Goal: Obtain resource: Obtain resource

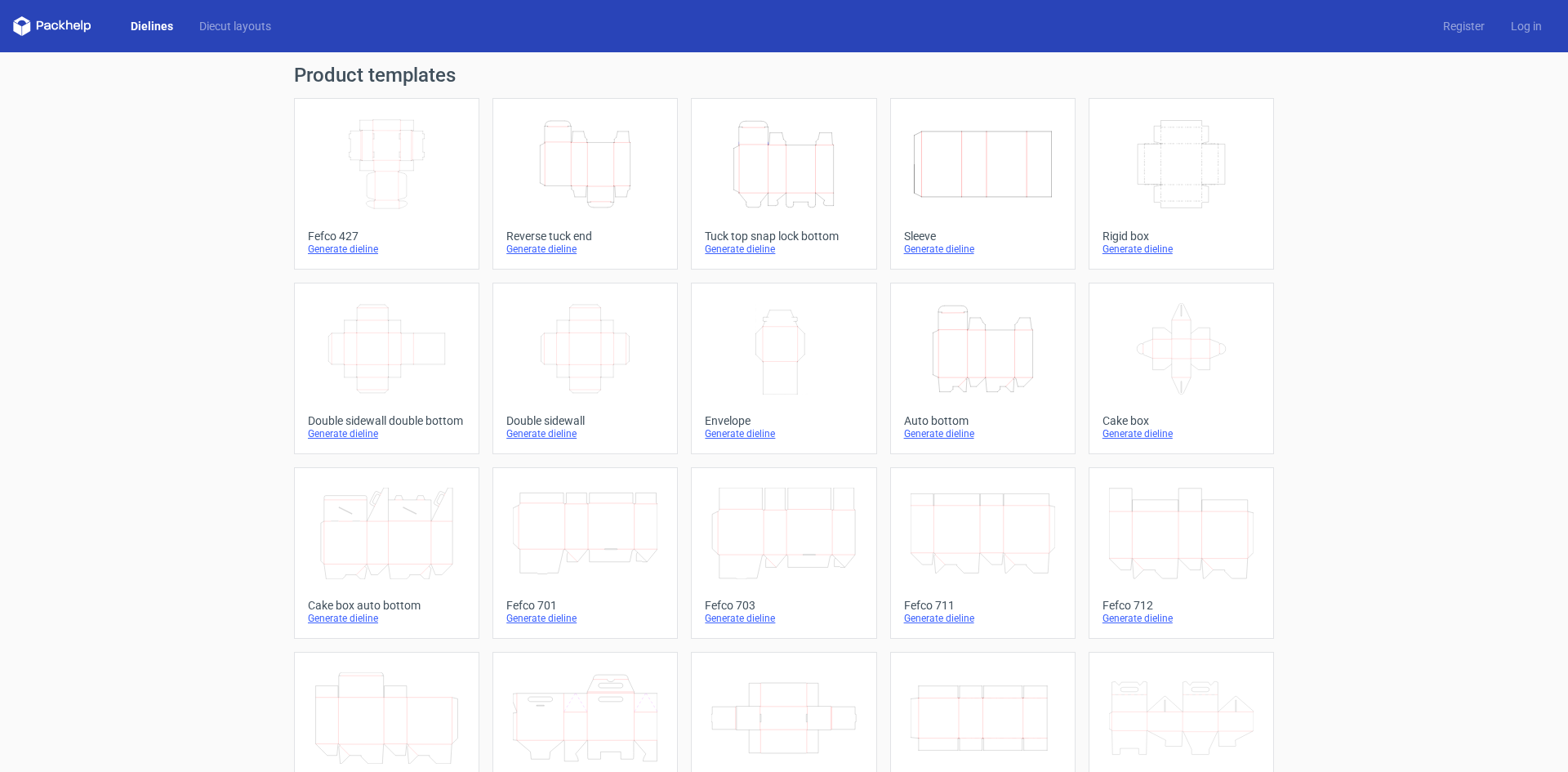
click at [153, 28] on link "Dielines" at bounding box center [151, 26] width 69 height 17
click at [1140, 176] on icon "Width Depth Height" at bounding box center [1181, 164] width 145 height 91
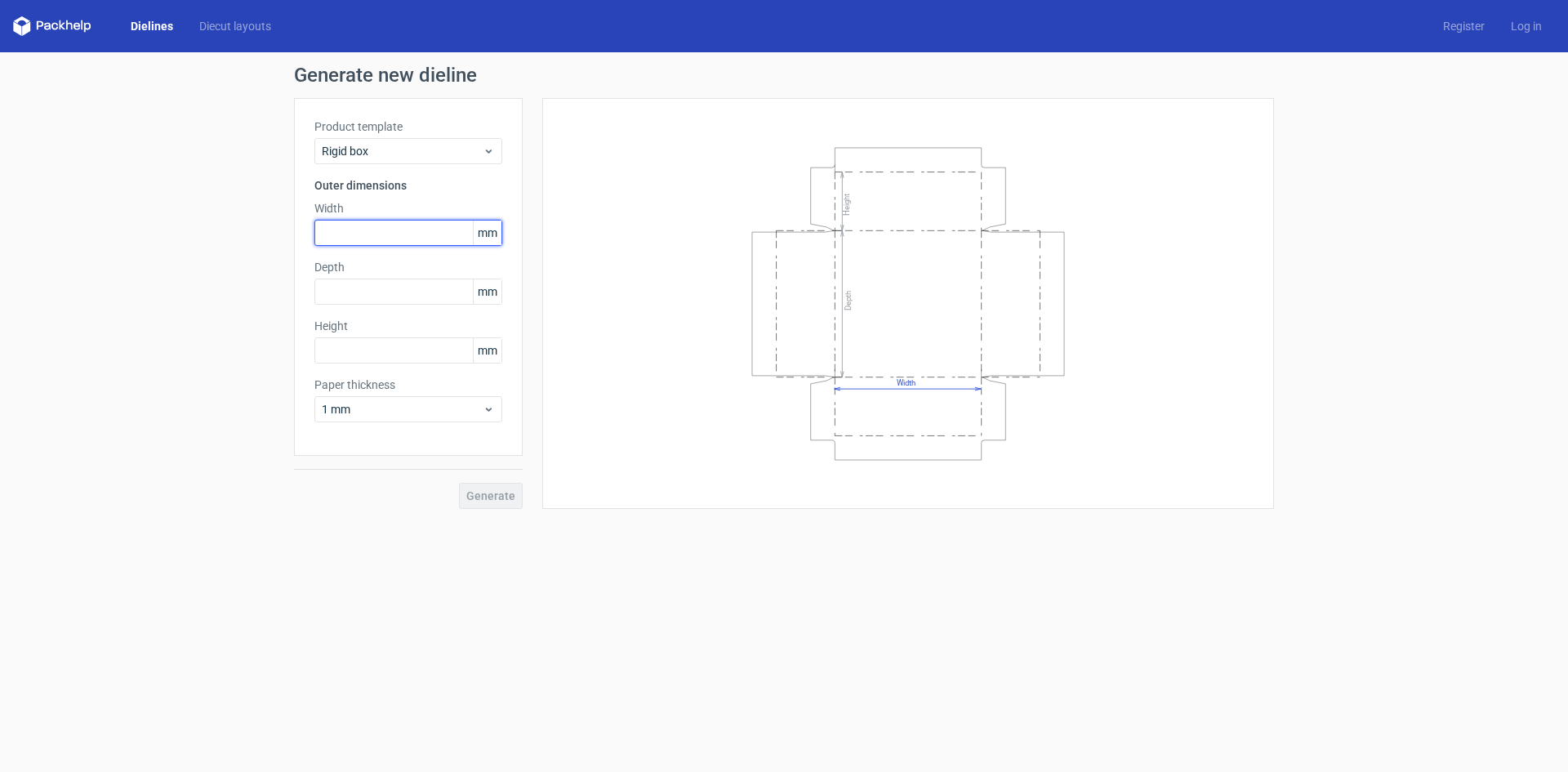
click at [394, 227] on input "text" at bounding box center [408, 232] width 187 height 26
type input "50"
click at [454, 285] on input "text" at bounding box center [408, 291] width 187 height 26
type input "50"
click at [366, 342] on input "text" at bounding box center [408, 350] width 187 height 26
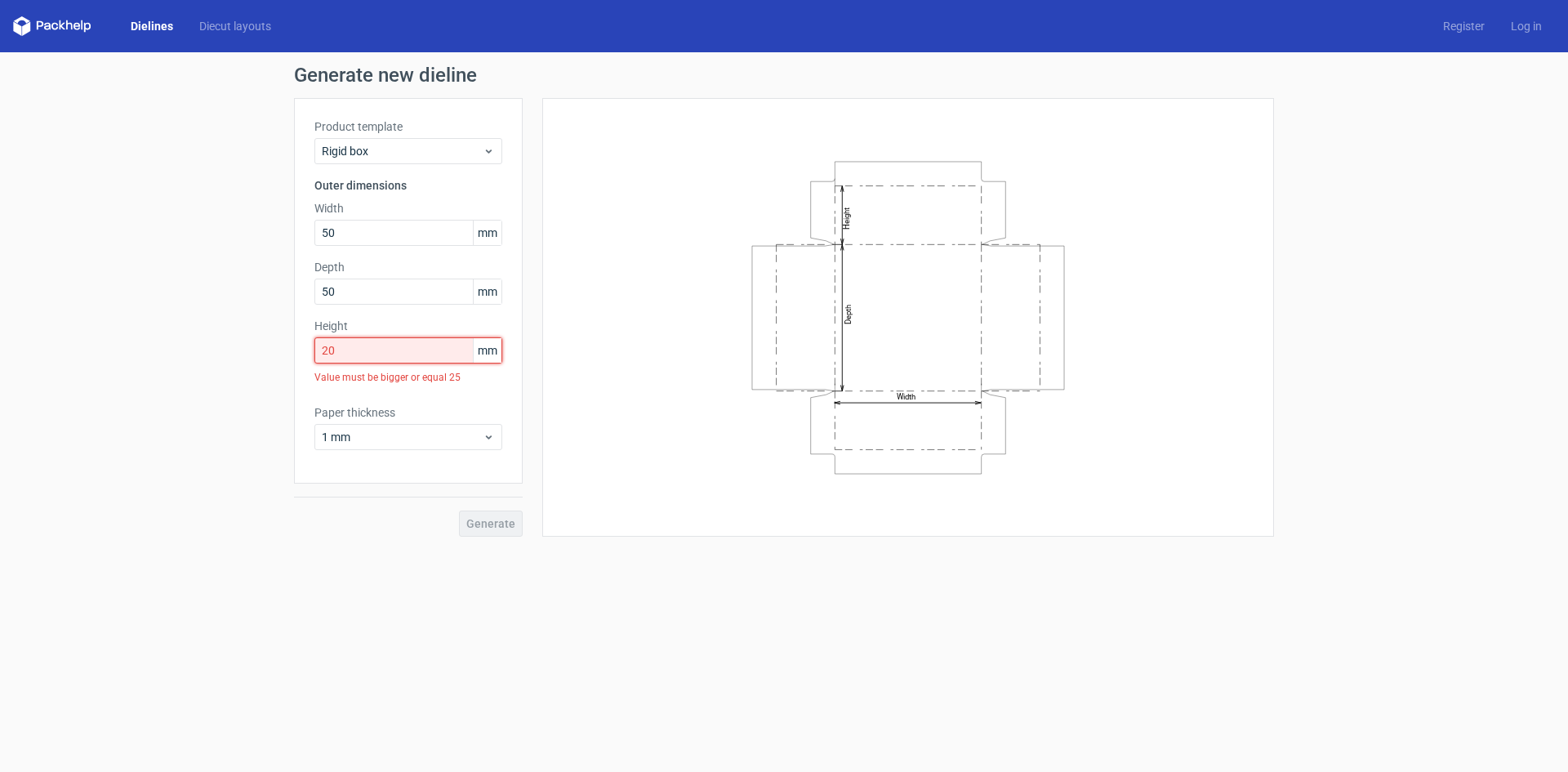
drag, startPoint x: 390, startPoint y: 352, endPoint x: 330, endPoint y: 352, distance: 60.0
click at [330, 352] on input "20" at bounding box center [408, 350] width 187 height 26
type input "2"
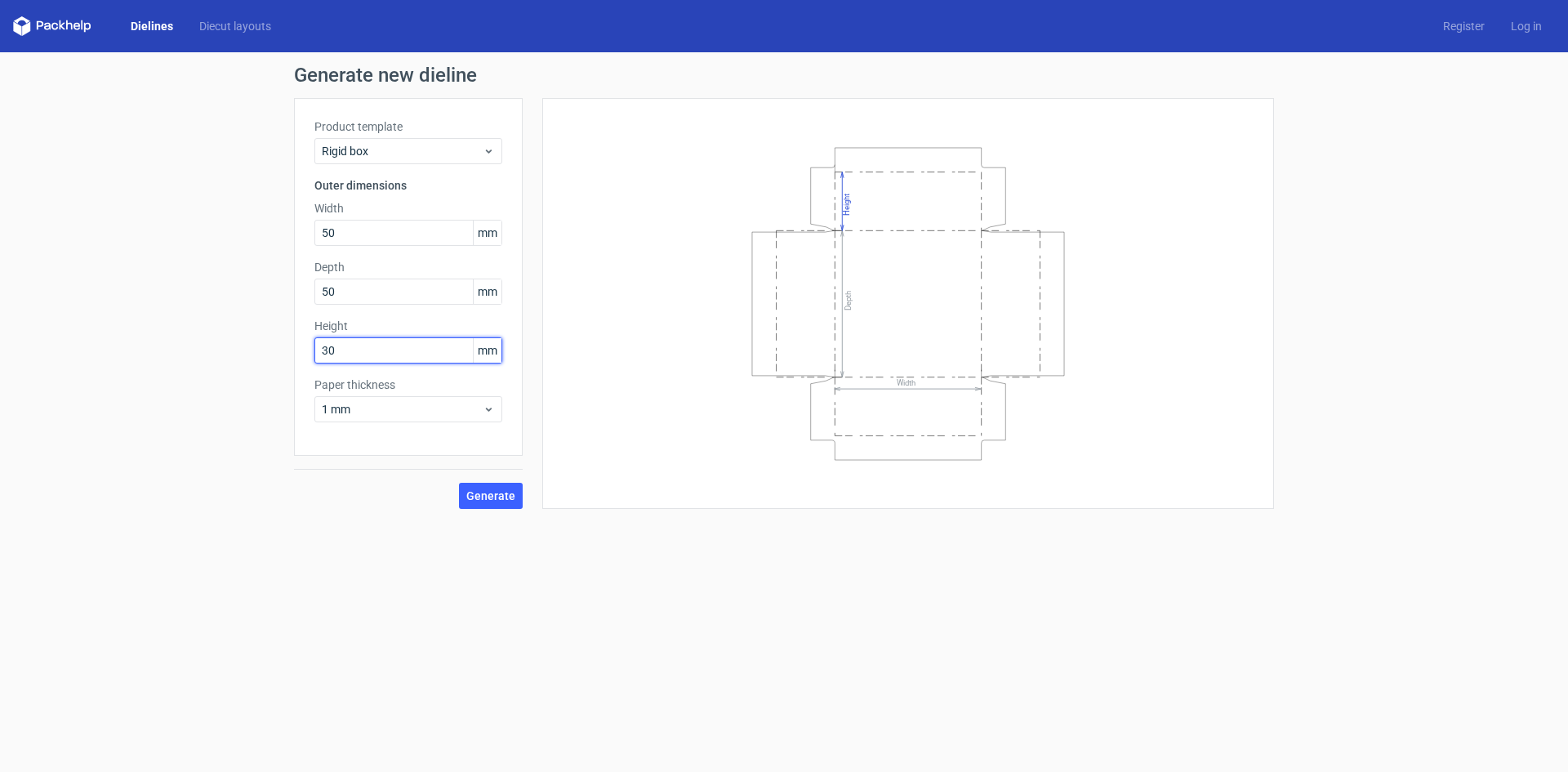
type input "30"
click at [497, 499] on span "Generate" at bounding box center [490, 496] width 49 height 12
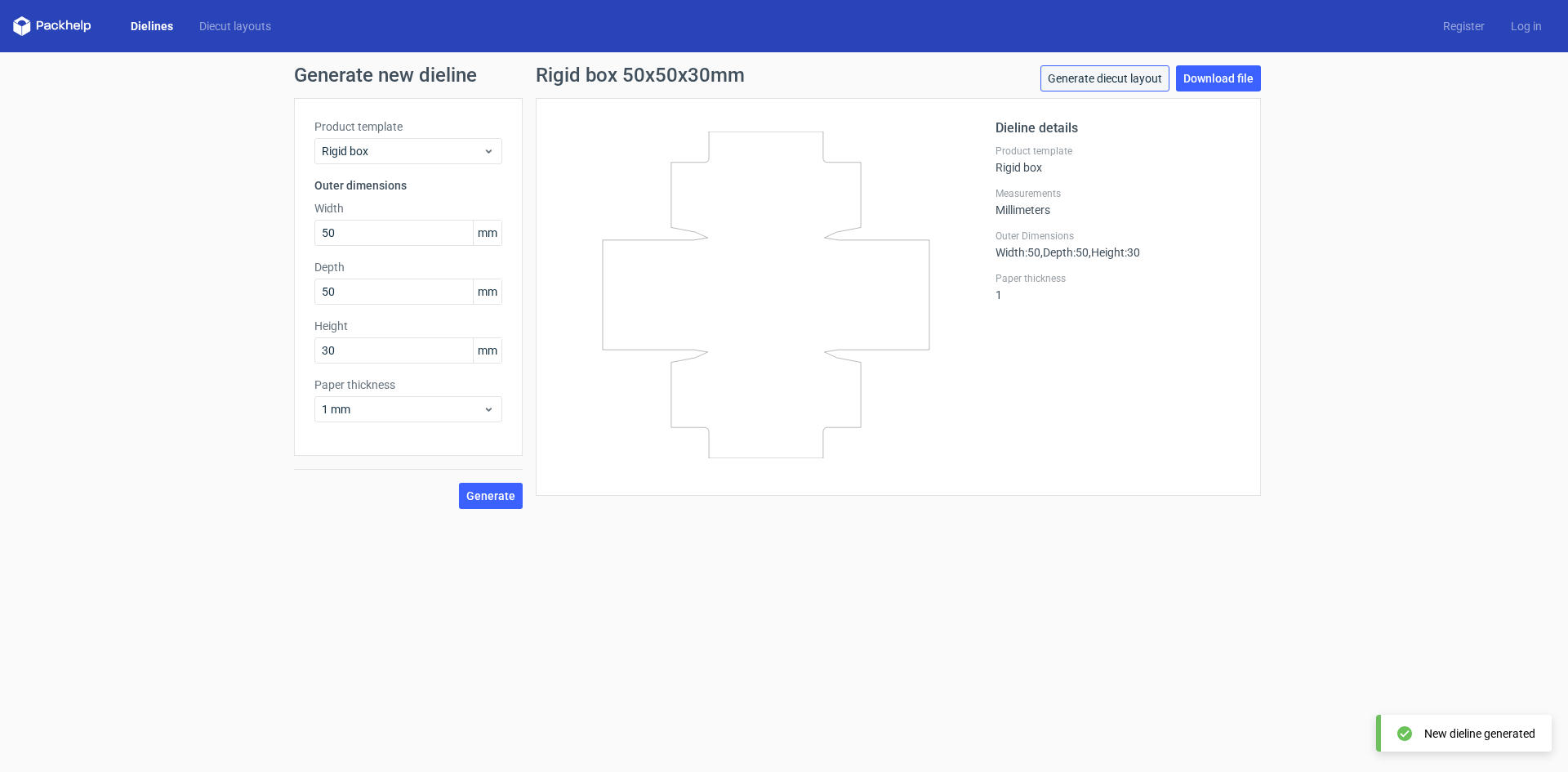
click at [1098, 75] on link "Generate diecut layout" at bounding box center [1105, 78] width 129 height 26
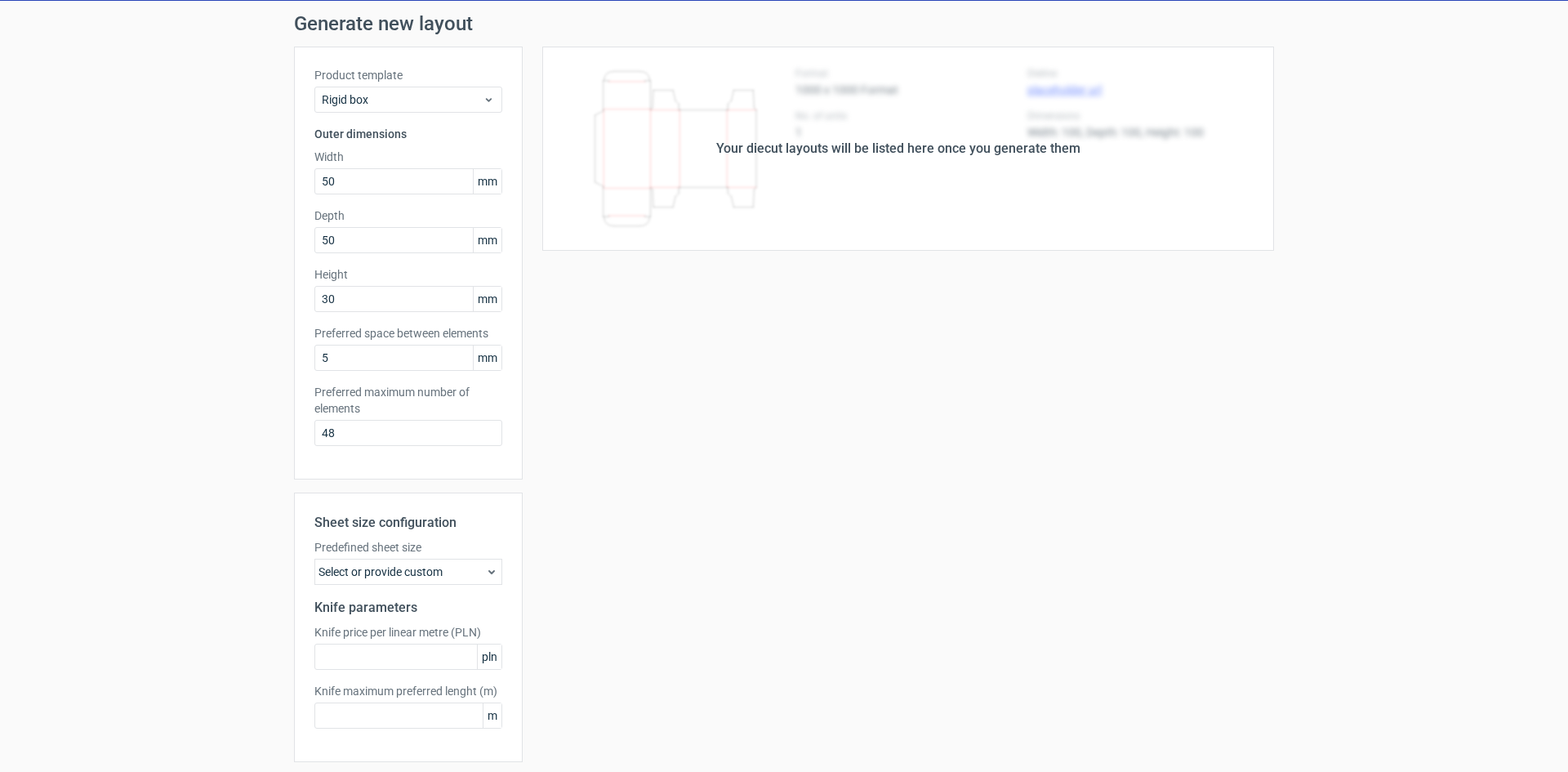
scroll to position [108, 0]
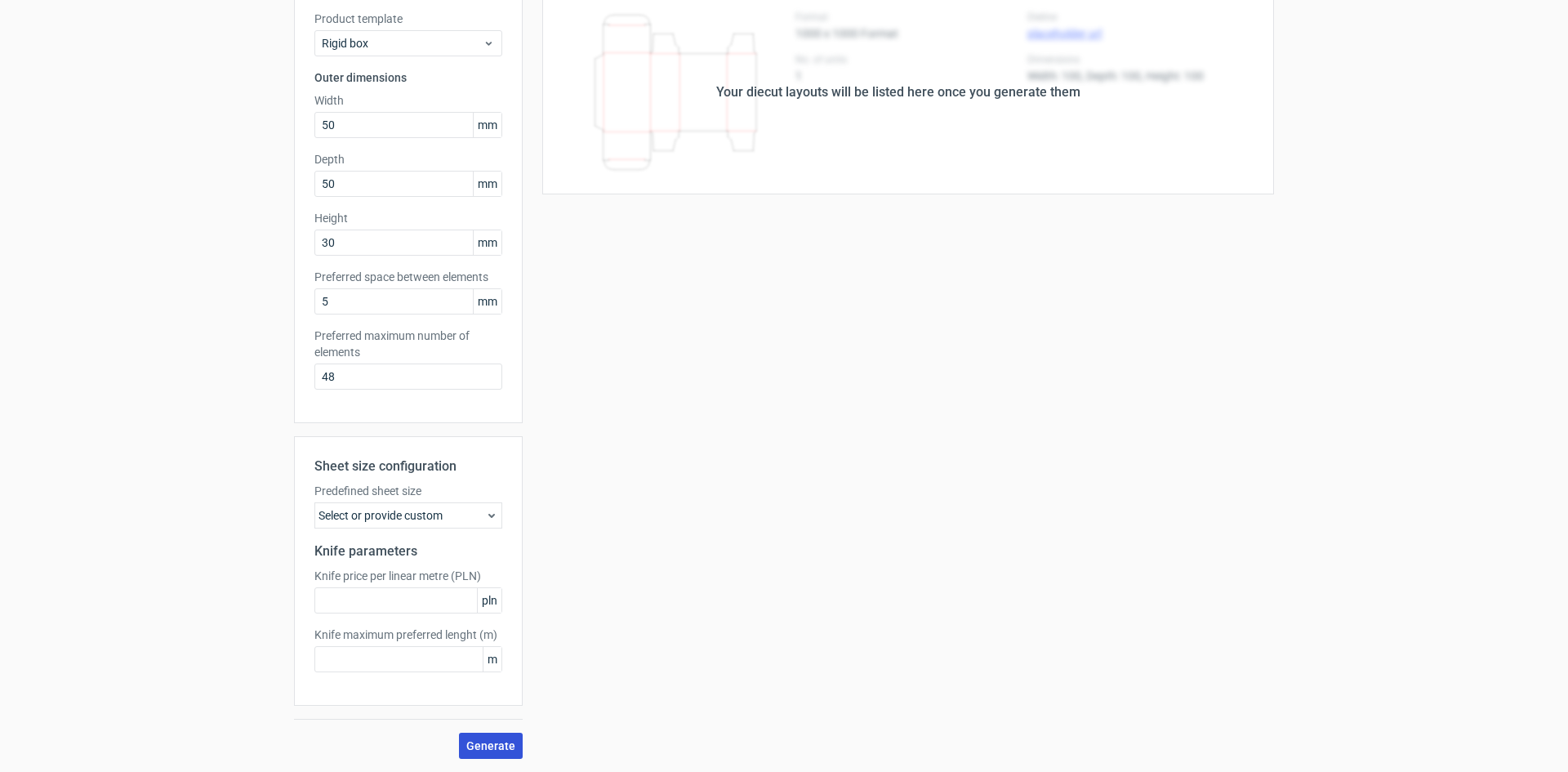
click at [485, 744] on span "Generate" at bounding box center [490, 746] width 49 height 12
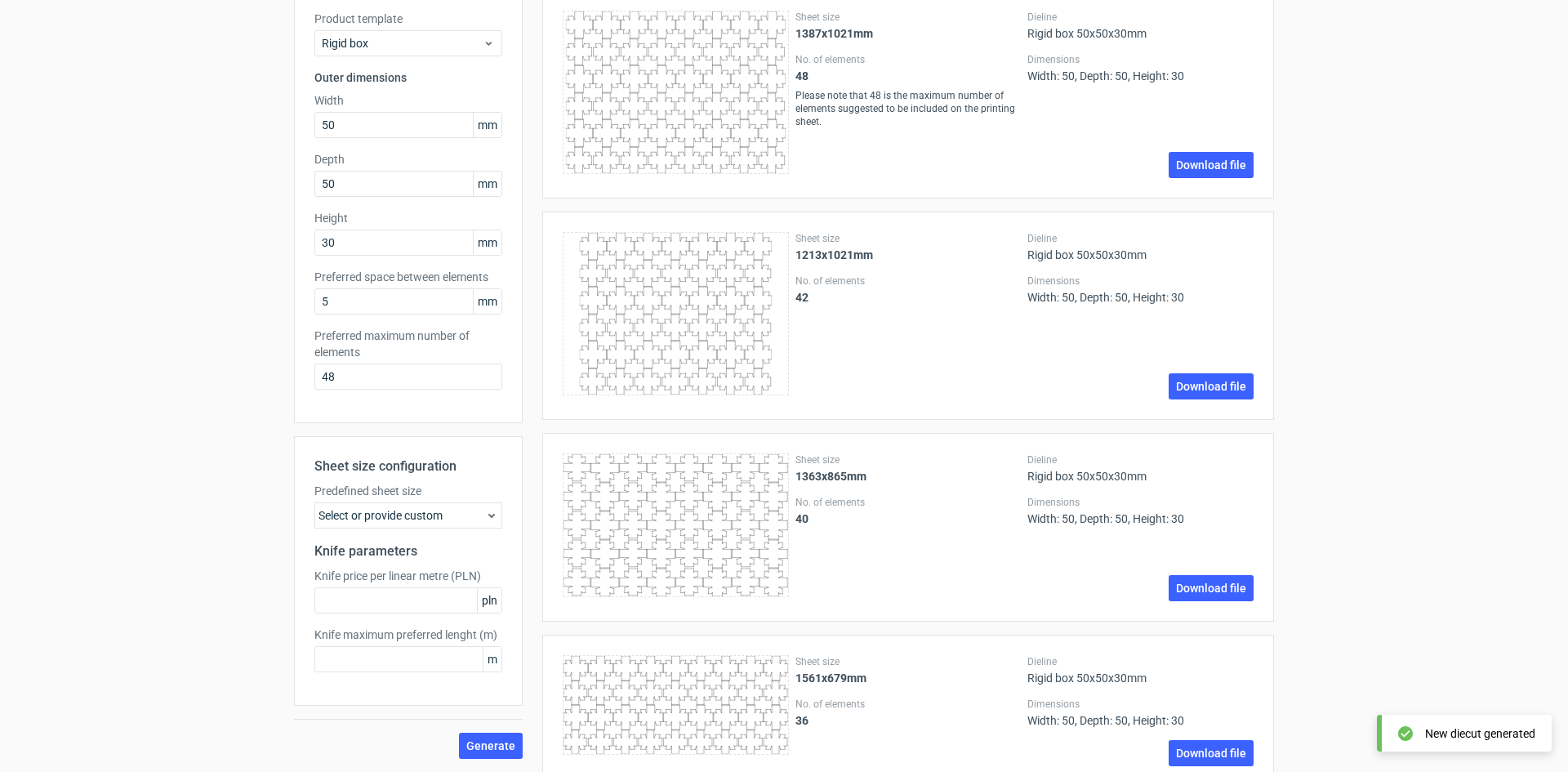
scroll to position [0, 0]
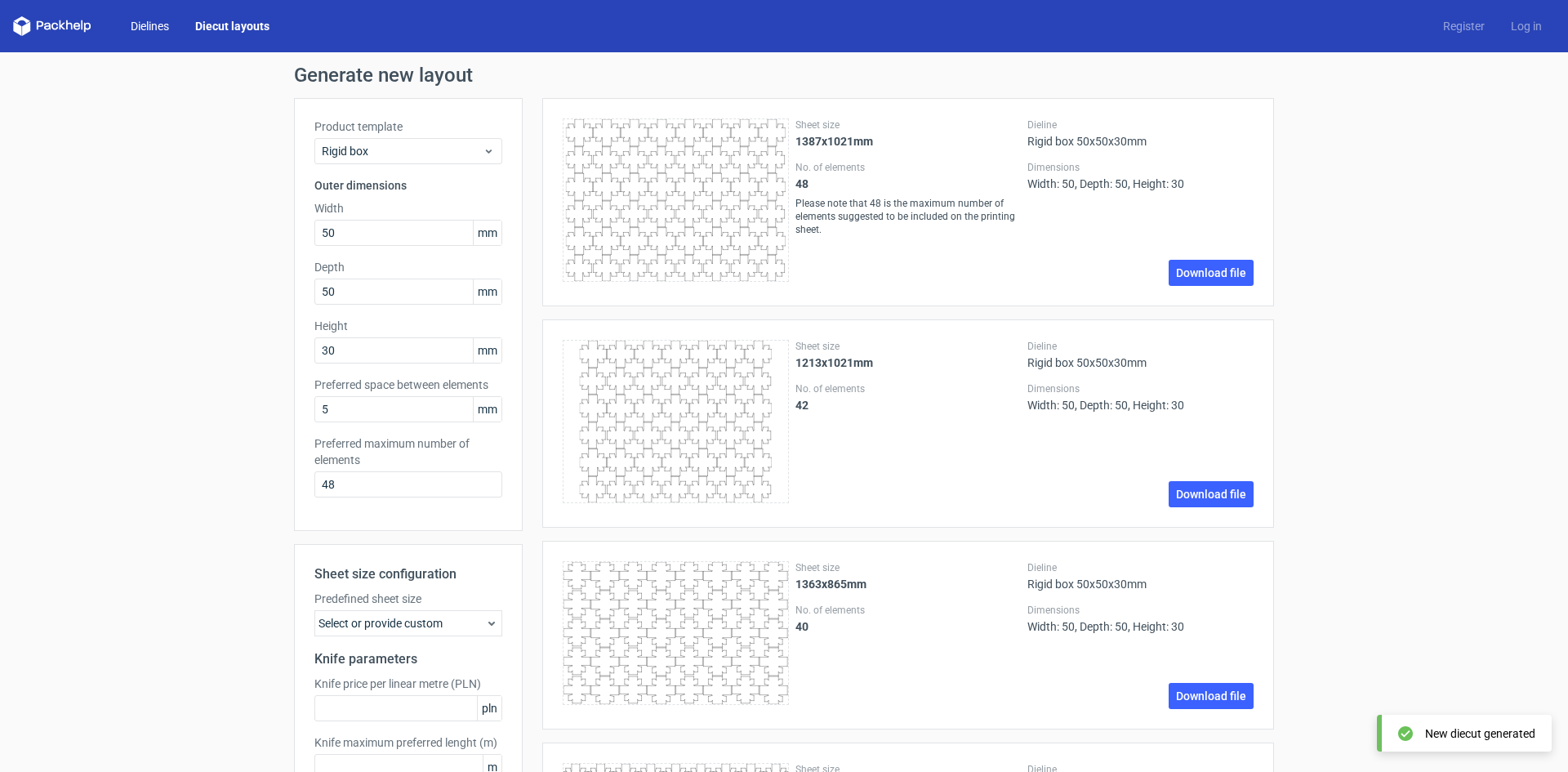
drag, startPoint x: 165, startPoint y: 23, endPoint x: 179, endPoint y: 24, distance: 14.0
click at [165, 23] on link "Dielines" at bounding box center [150, 26] width 64 height 17
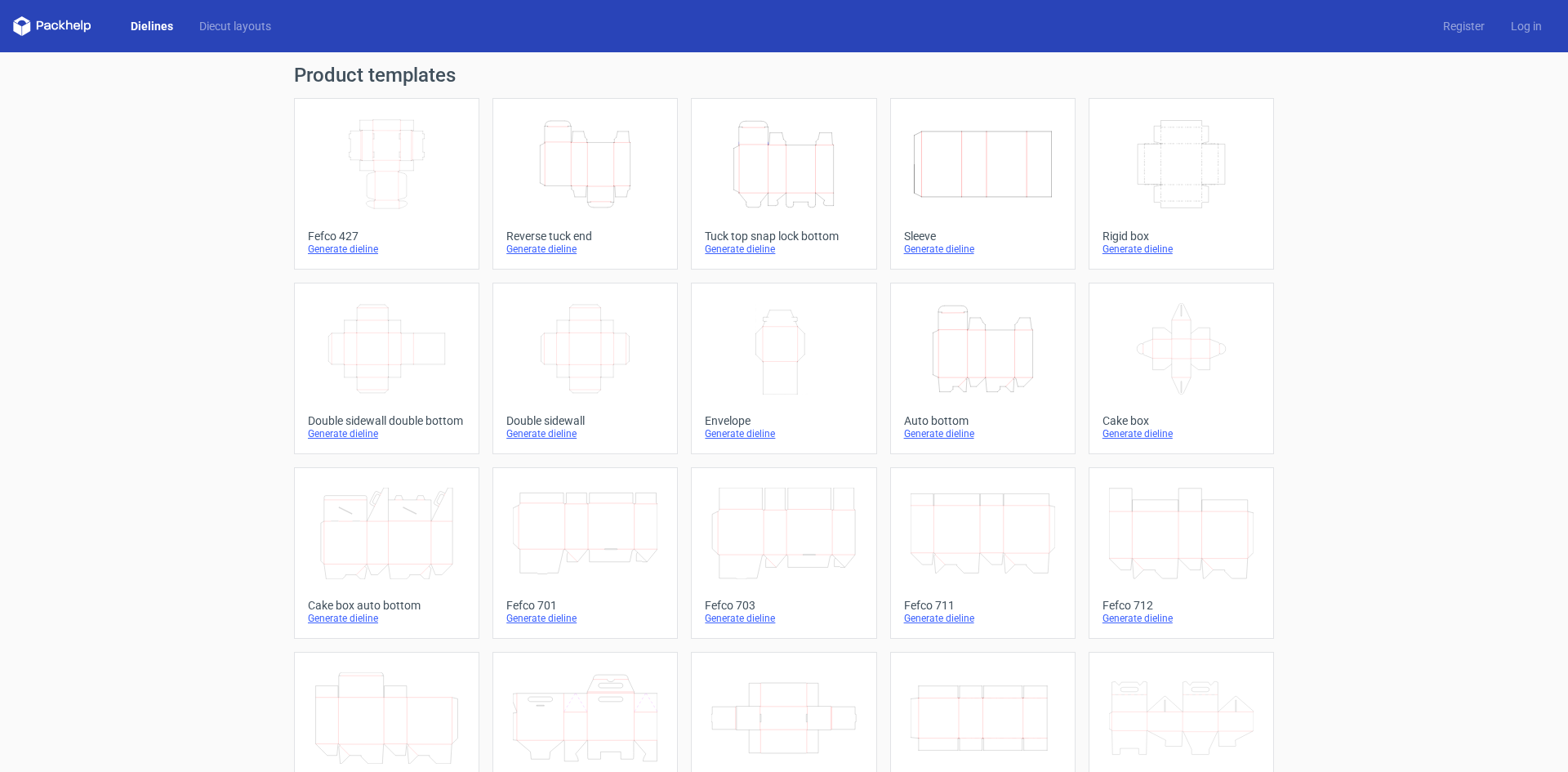
click at [1192, 185] on icon "Width Depth Height" at bounding box center [1181, 164] width 145 height 91
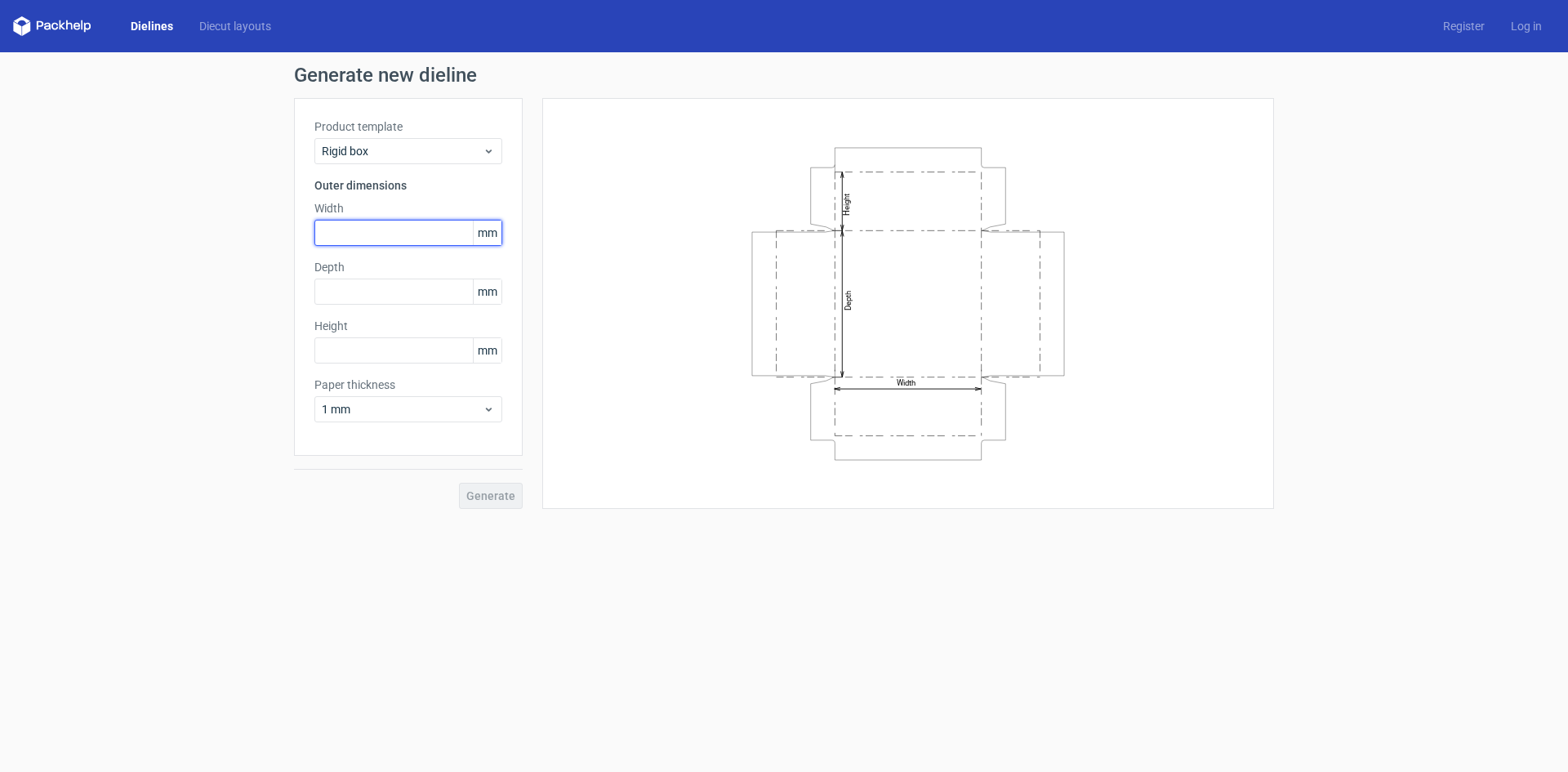
click at [396, 245] on input "text" at bounding box center [408, 232] width 187 height 26
type input "50"
type input "30"
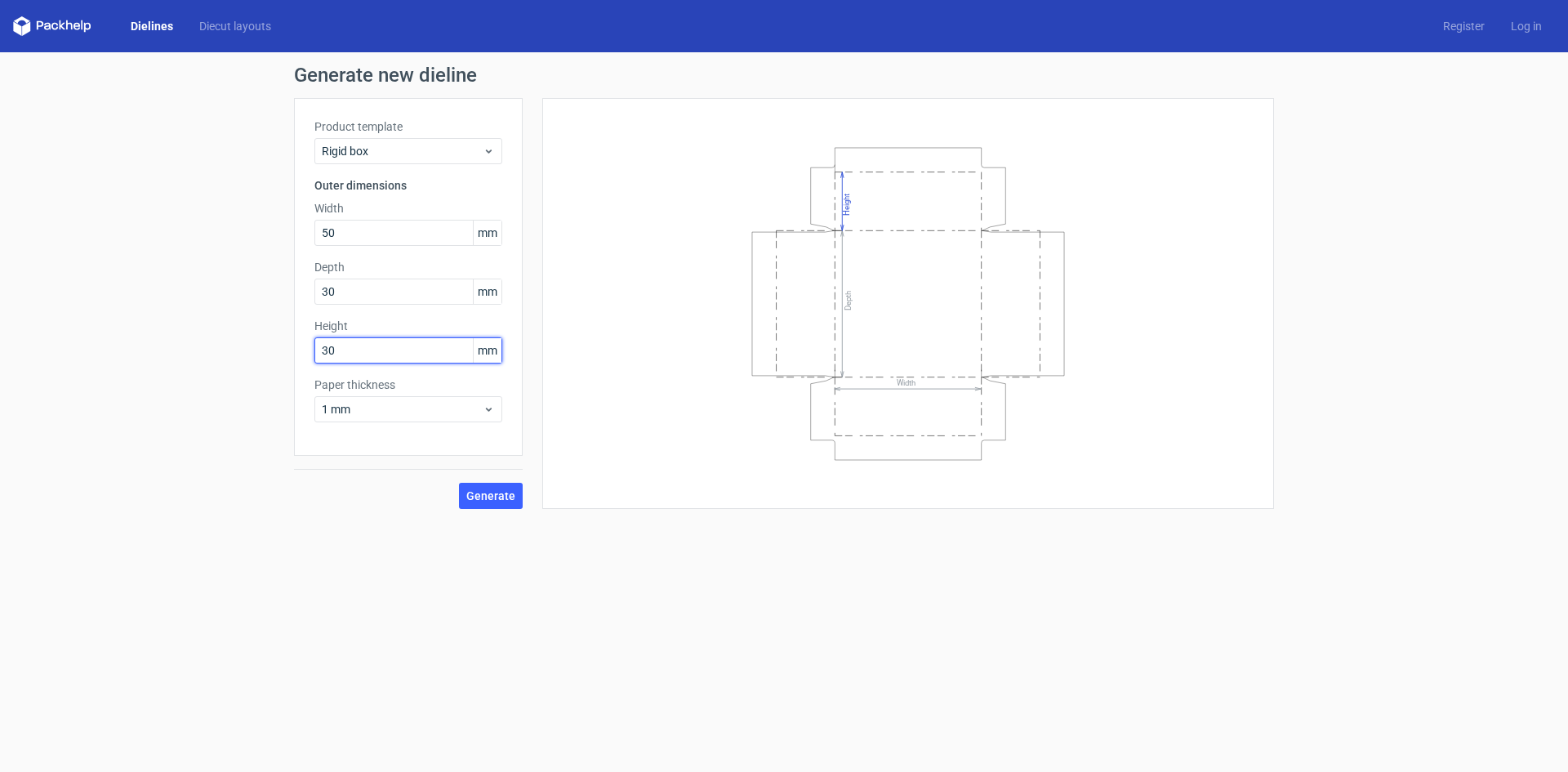
type input "30"
click at [512, 481] on div "Generate" at bounding box center [409, 482] width 229 height 53
click at [508, 493] on span "Generate" at bounding box center [490, 496] width 49 height 12
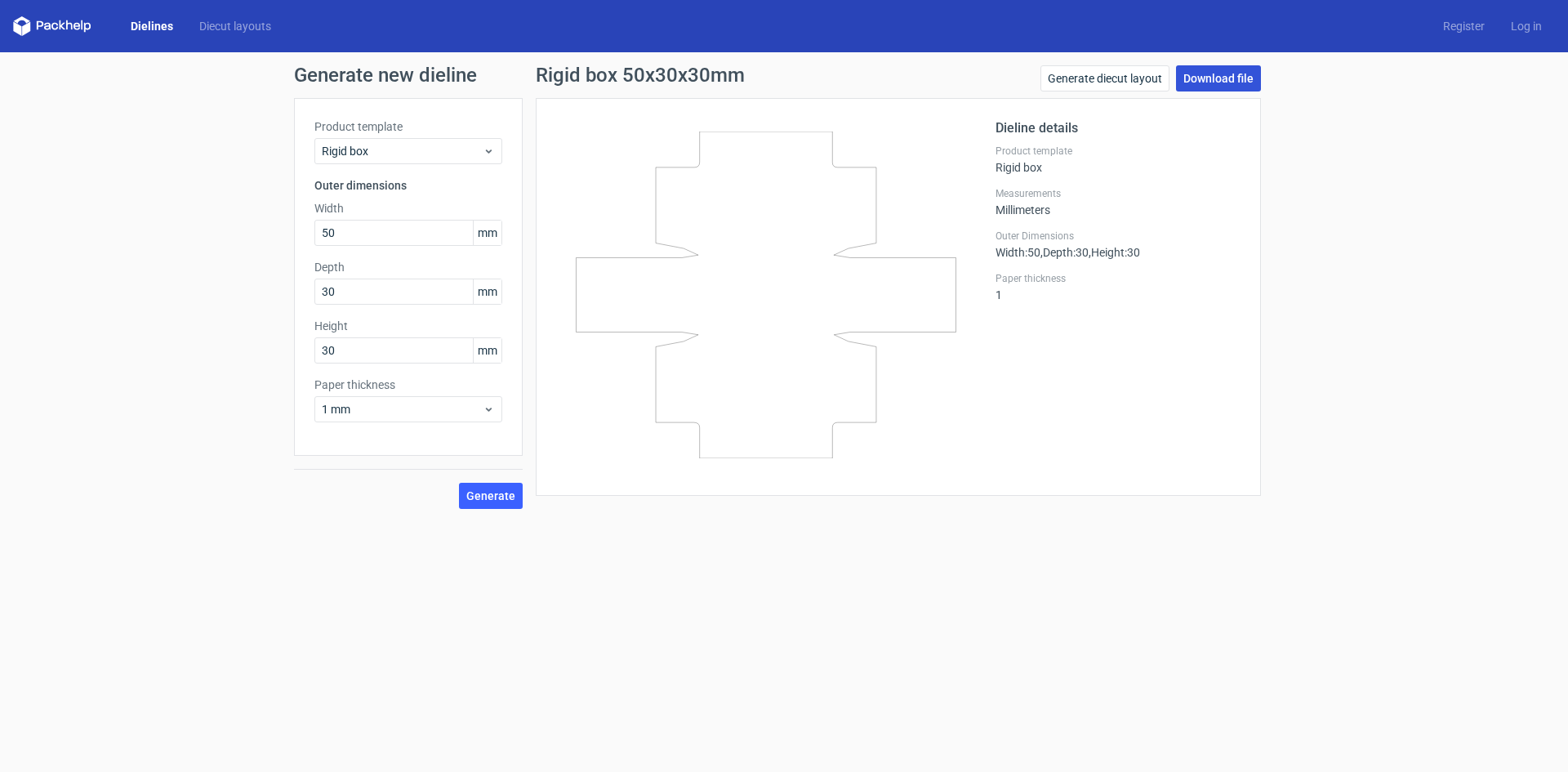
click at [1225, 71] on link "Download file" at bounding box center [1218, 78] width 84 height 26
click at [406, 417] on span "1 mm" at bounding box center [402, 409] width 161 height 17
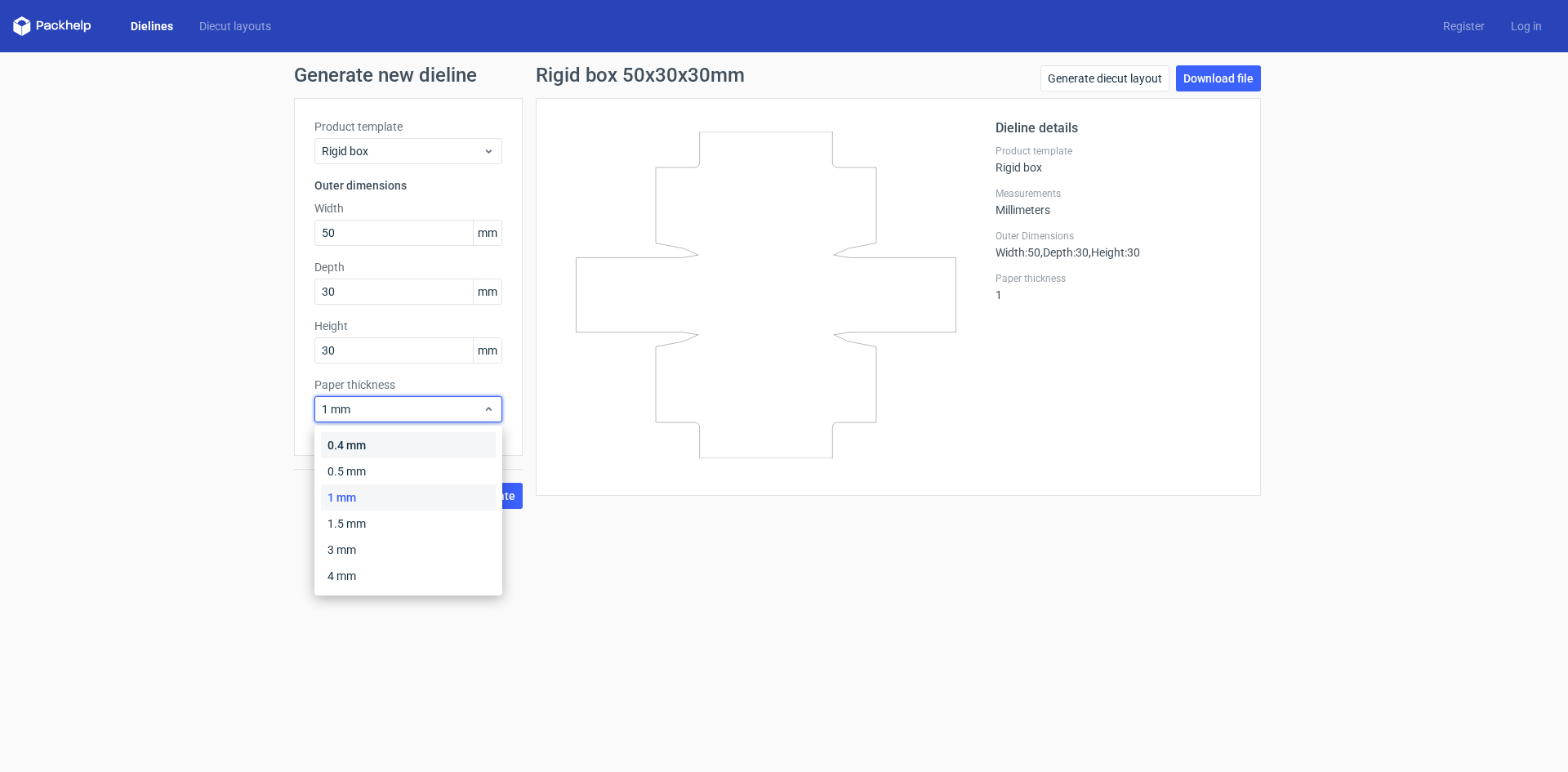
click at [399, 440] on div "0.4 mm" at bounding box center [409, 445] width 175 height 26
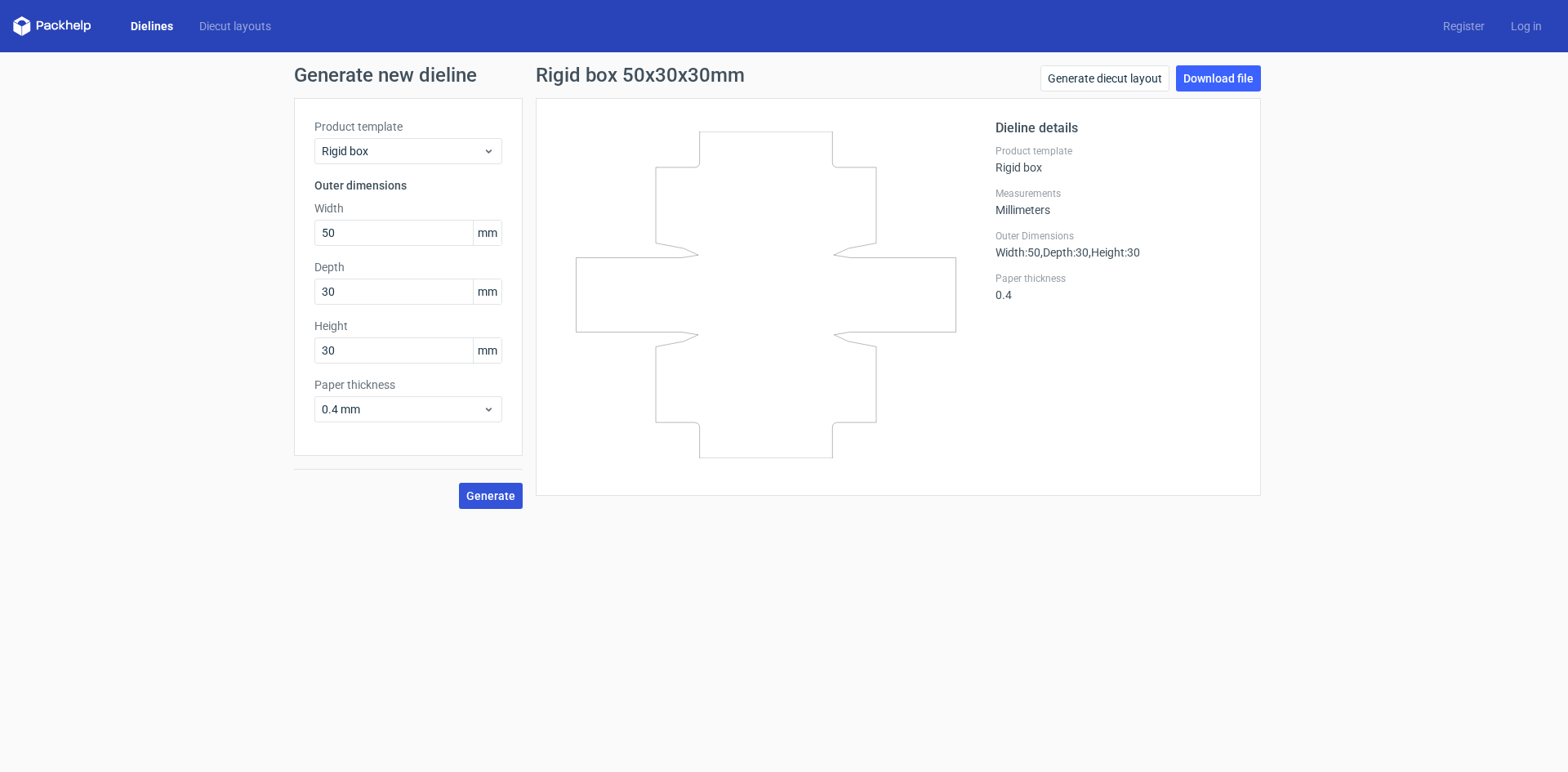
click at [486, 492] on span "Generate" at bounding box center [490, 496] width 49 height 12
click at [355, 232] on input "50" at bounding box center [408, 232] width 187 height 26
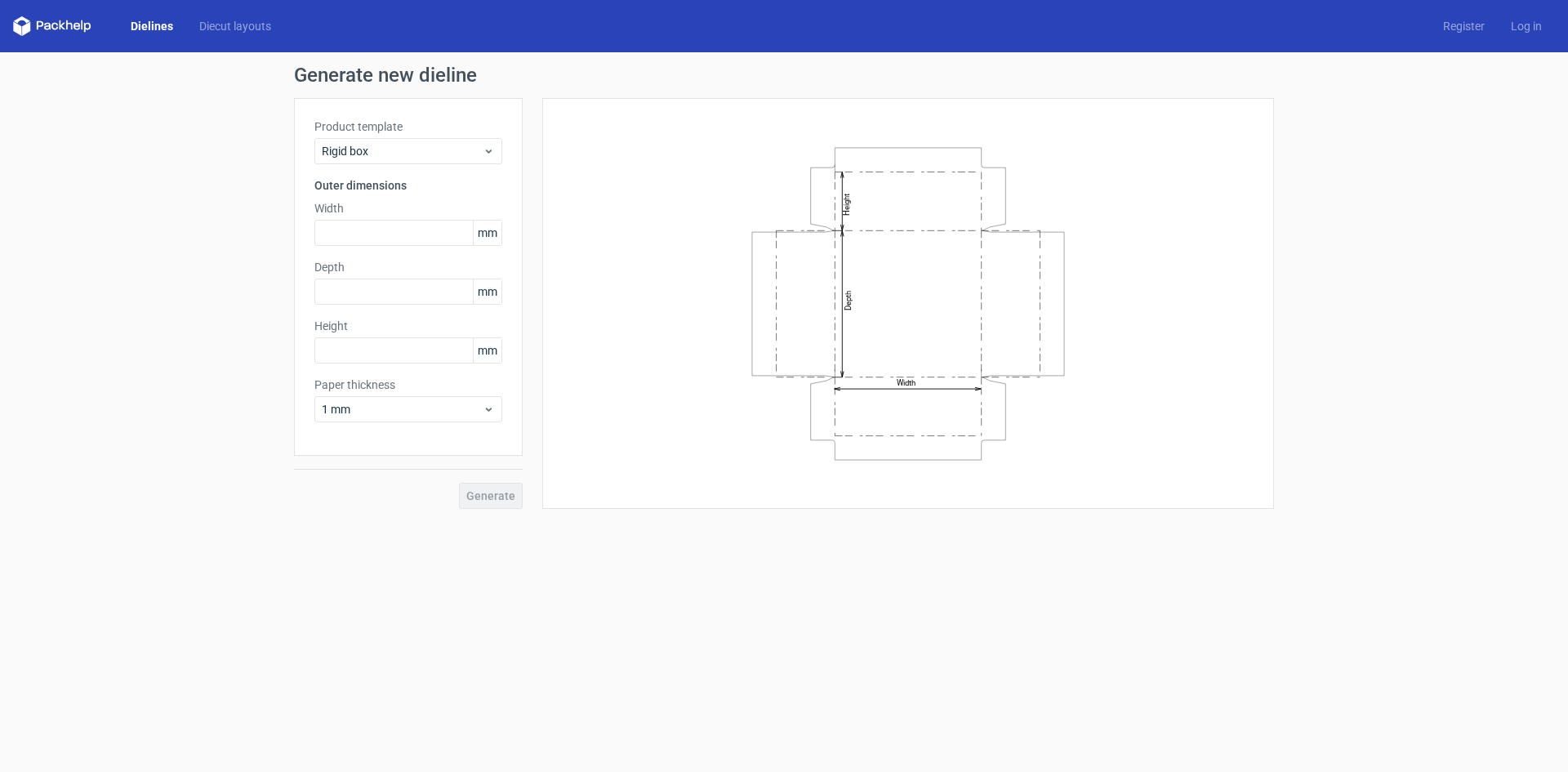
click at [848, 205] on text "Height" at bounding box center [846, 204] width 9 height 22
click at [846, 219] on icon "Width Depth Height" at bounding box center [908, 304] width 490 height 326
click at [846, 309] on text "Depth" at bounding box center [848, 300] width 9 height 19
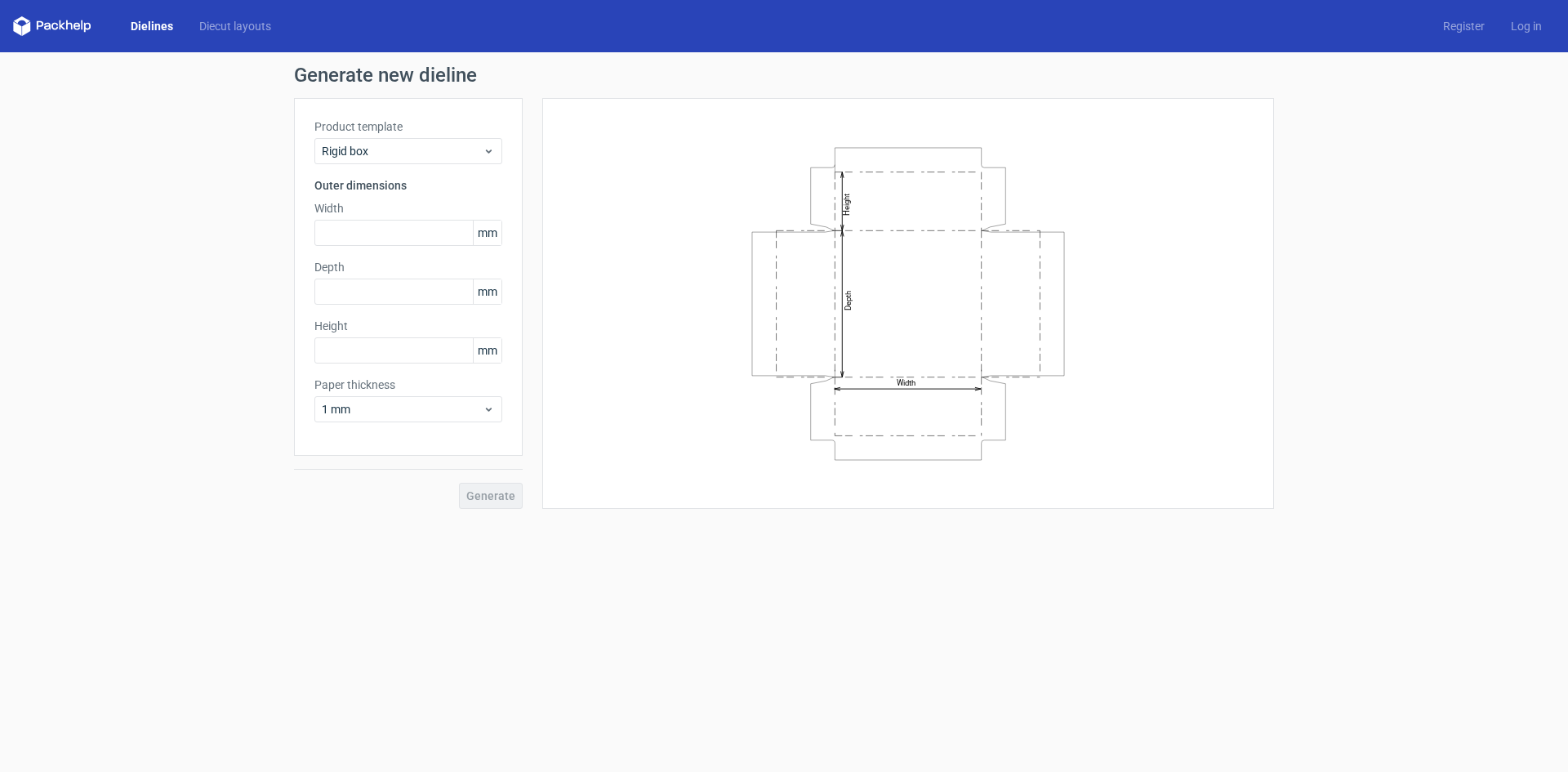
click at [841, 342] on icon "Width Depth Height" at bounding box center [908, 304] width 490 height 326
click at [918, 423] on icon "Width Depth Height" at bounding box center [908, 304] width 490 height 326
click at [924, 459] on icon "Width Depth Height" at bounding box center [908, 304] width 490 height 326
click at [360, 150] on span "Rigid box" at bounding box center [402, 151] width 161 height 17
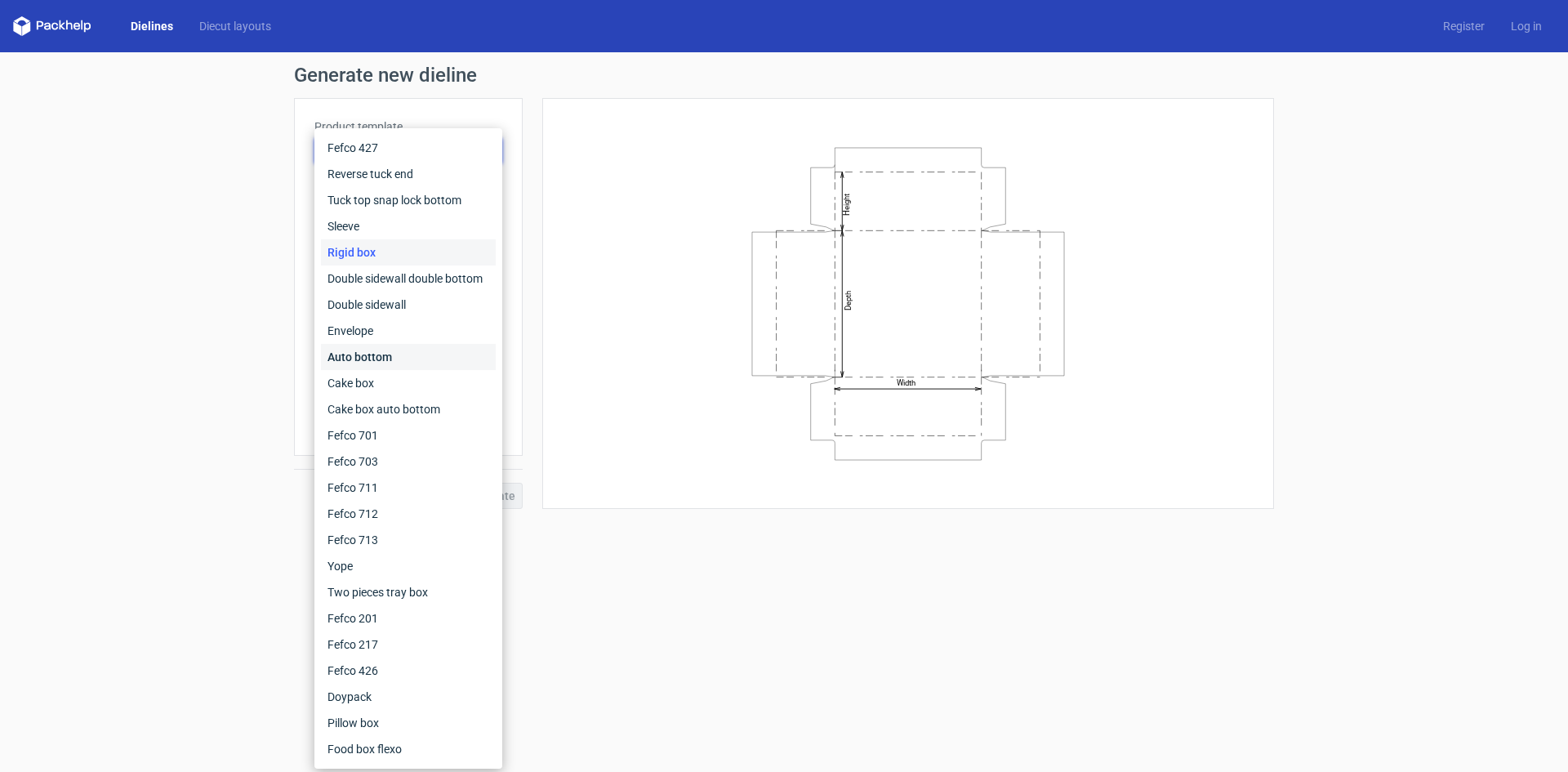
click at [337, 359] on div "Auto bottom" at bounding box center [409, 356] width 175 height 26
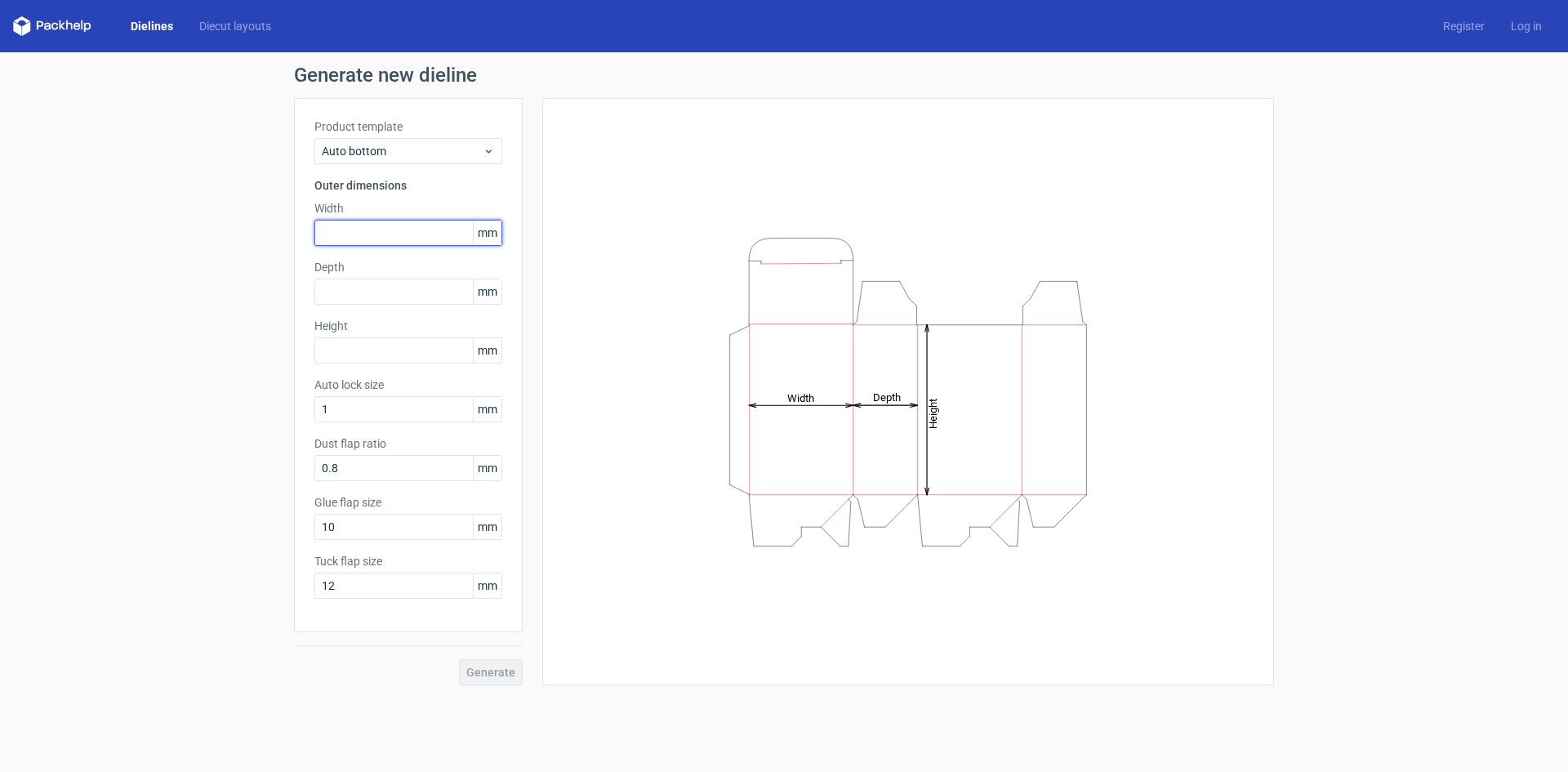
click at [404, 241] on input "text" at bounding box center [408, 232] width 187 height 26
type input "50"
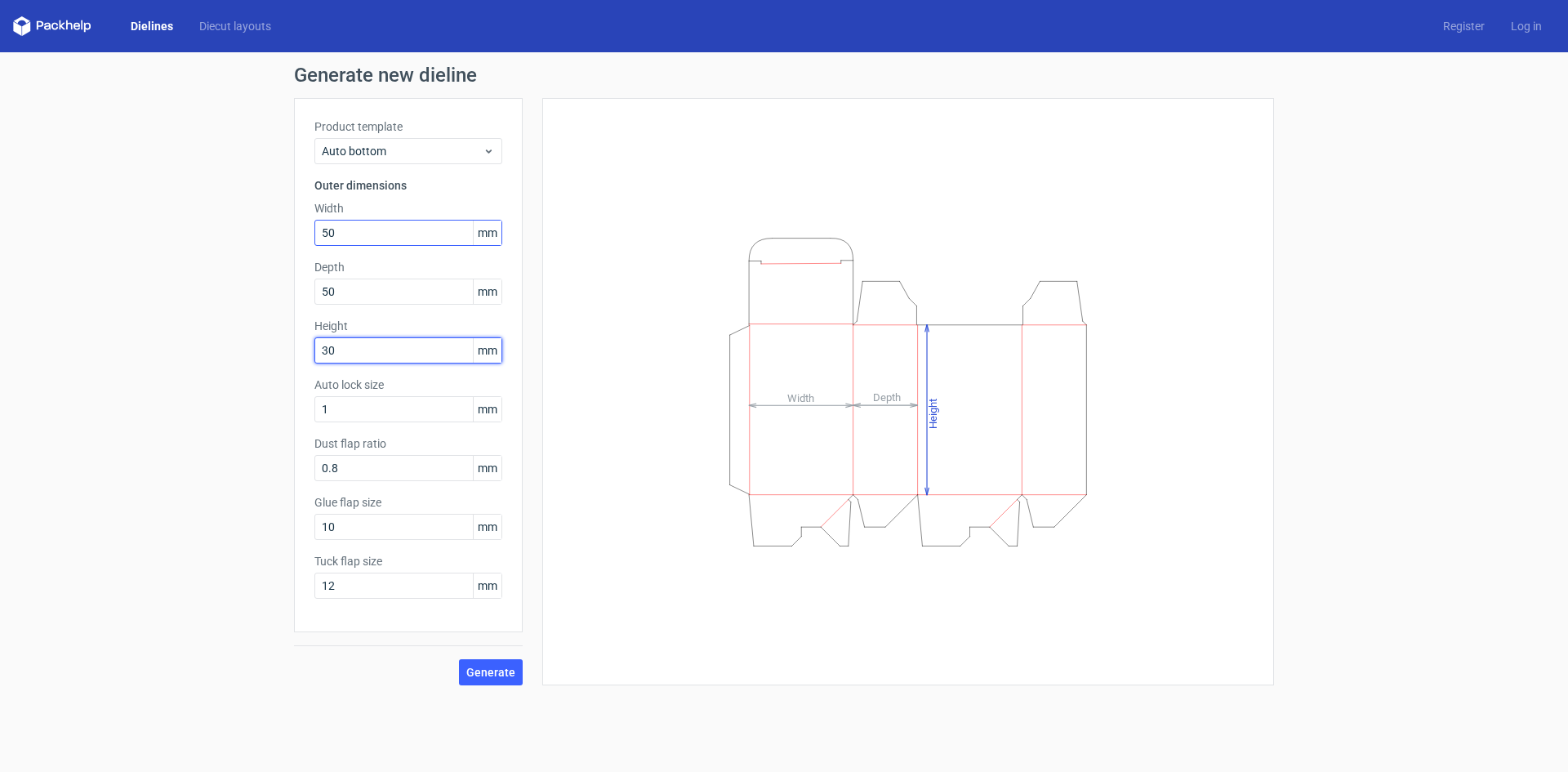
type input "30"
click at [488, 668] on span "Generate" at bounding box center [490, 672] width 49 height 12
